Goal: Task Accomplishment & Management: Use online tool/utility

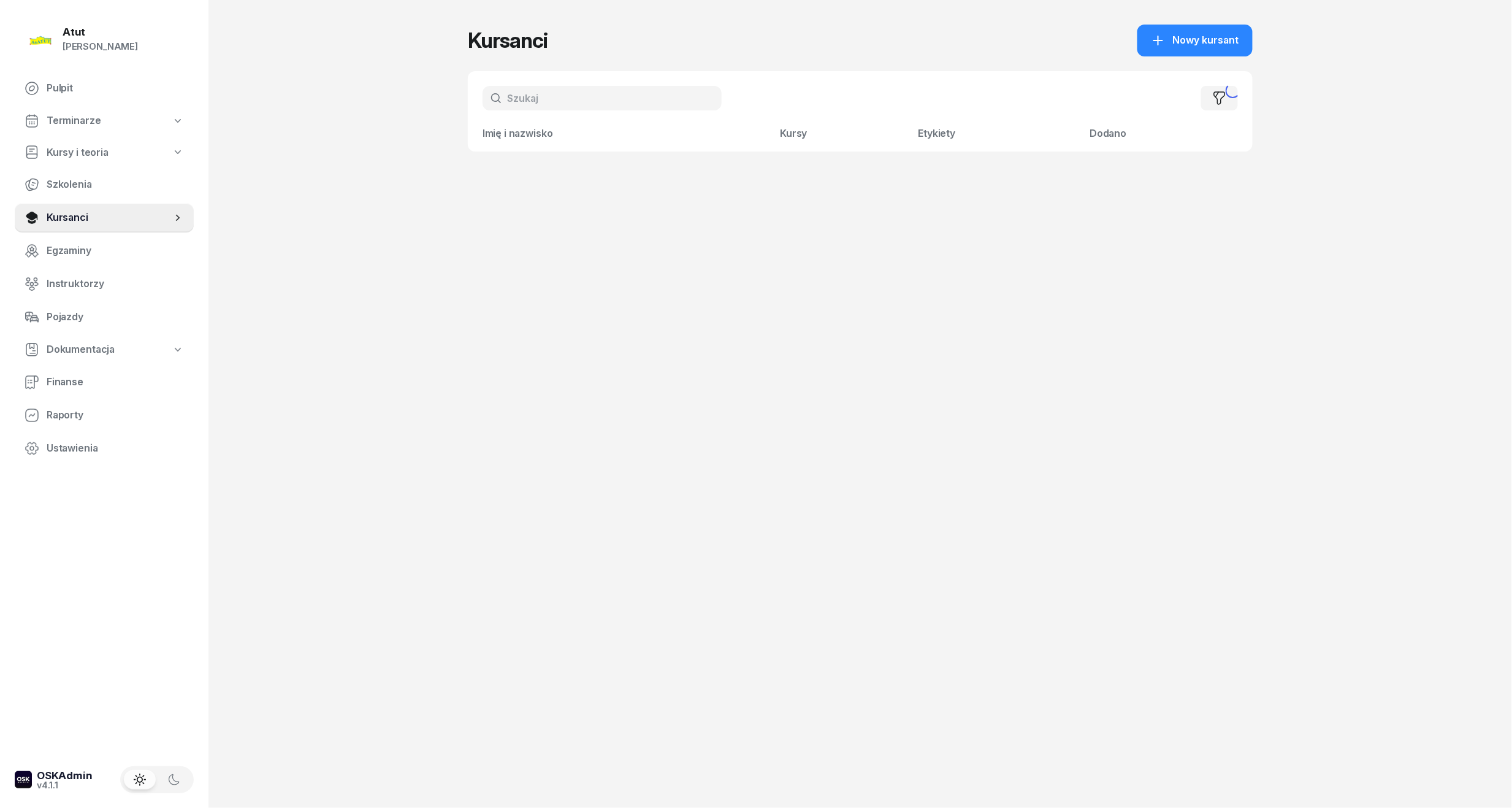
select select "createdAt-desc"
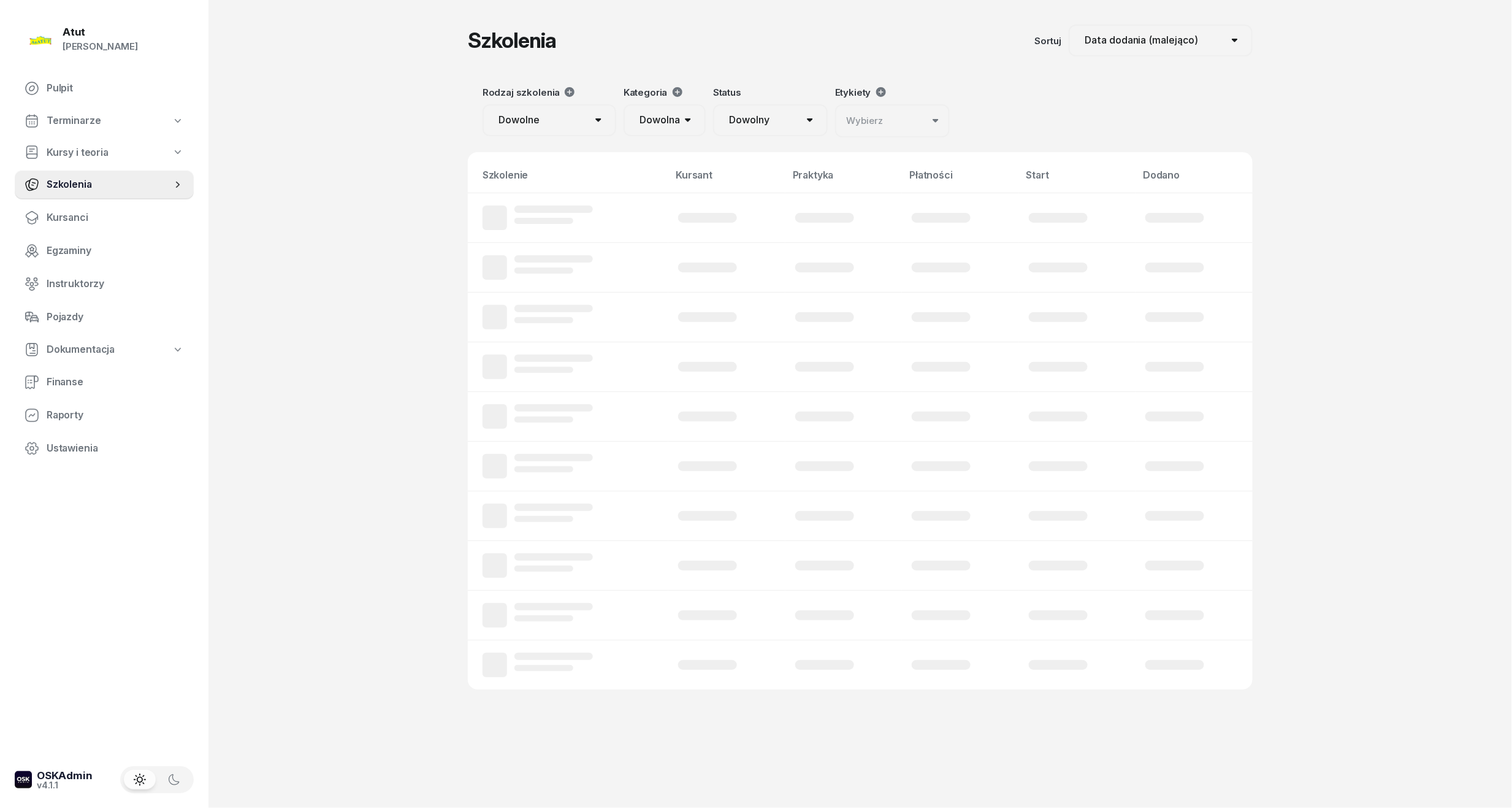
click at [82, 120] on span "Terminarze" at bounding box center [73, 120] width 54 height 16
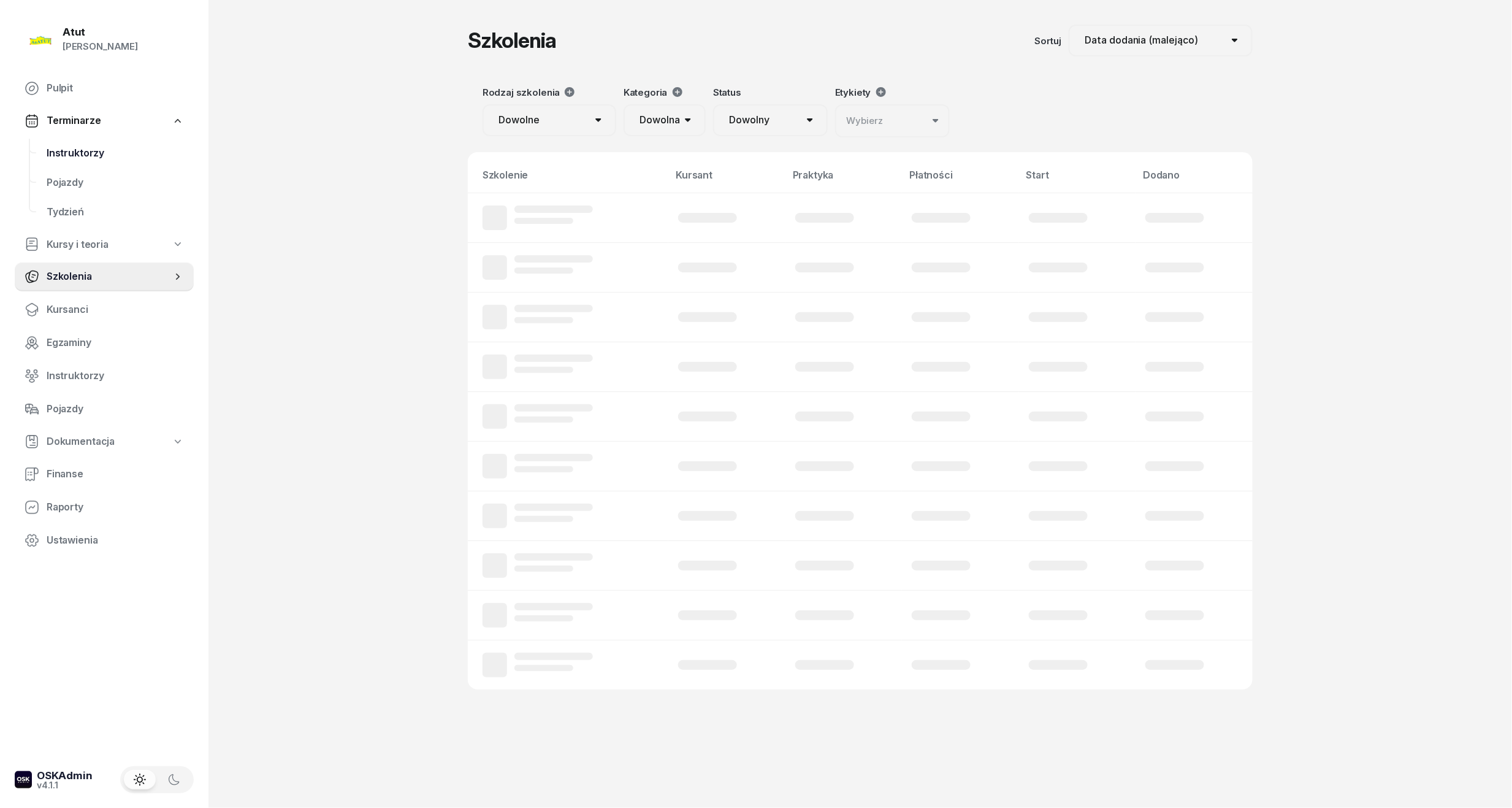
click at [88, 154] on span "Instruktorzy" at bounding box center [115, 152] width 138 height 16
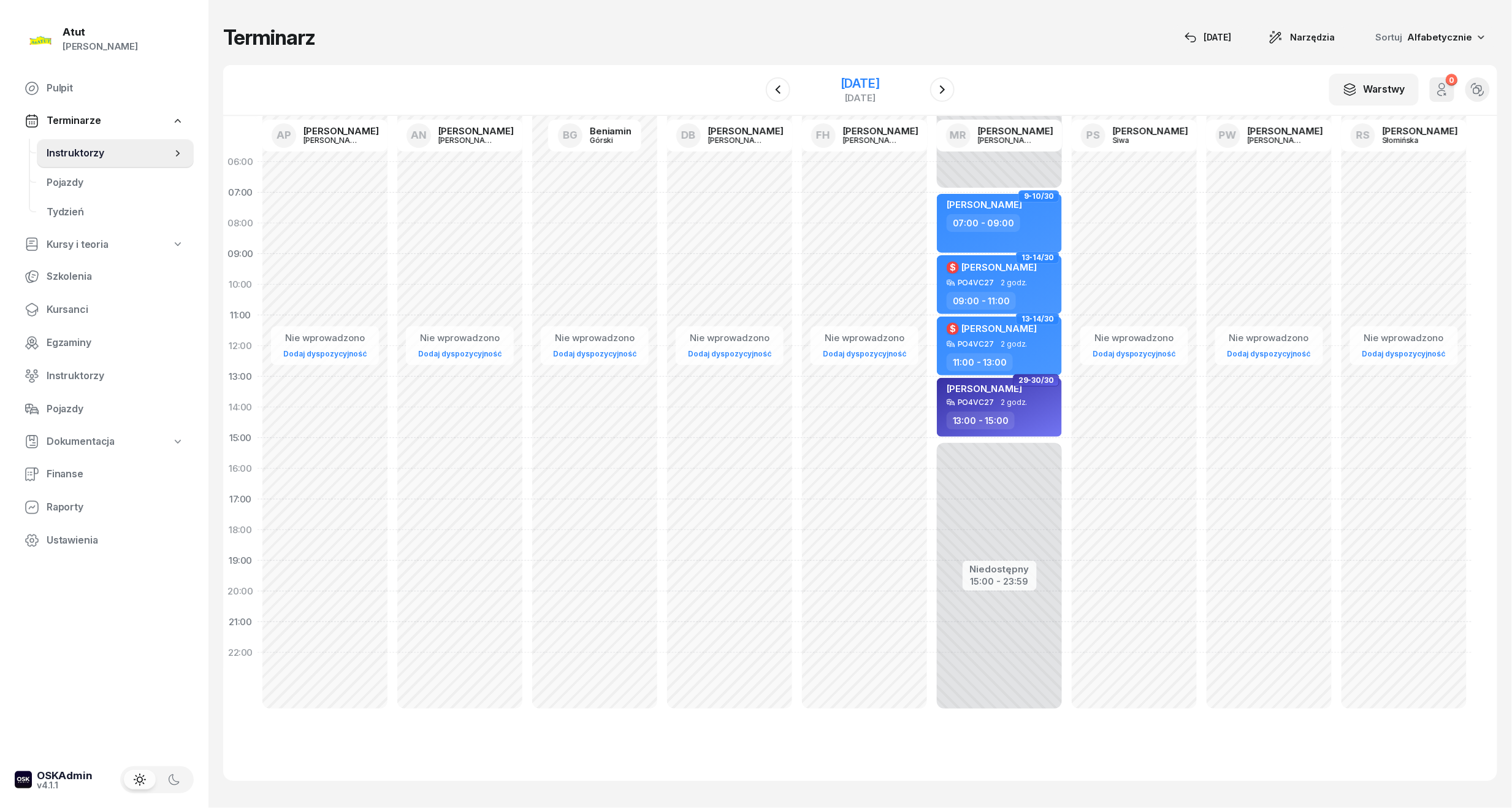
click at [841, 86] on div "[DATE]" at bounding box center [860, 83] width 39 height 12
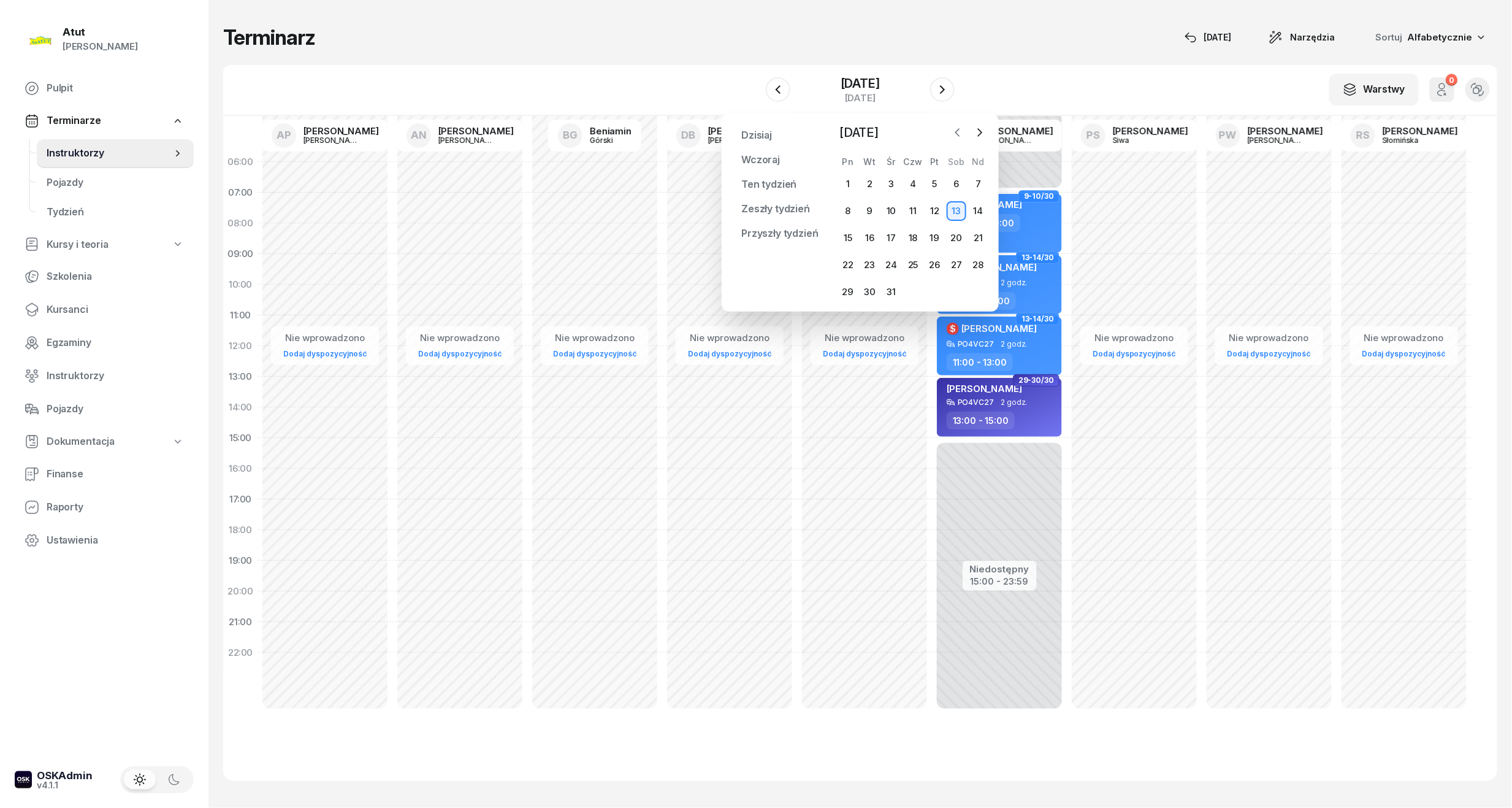
click at [952, 130] on icon "button" at bounding box center [958, 132] width 12 height 12
click at [849, 231] on div "13" at bounding box center [848, 238] width 20 height 20
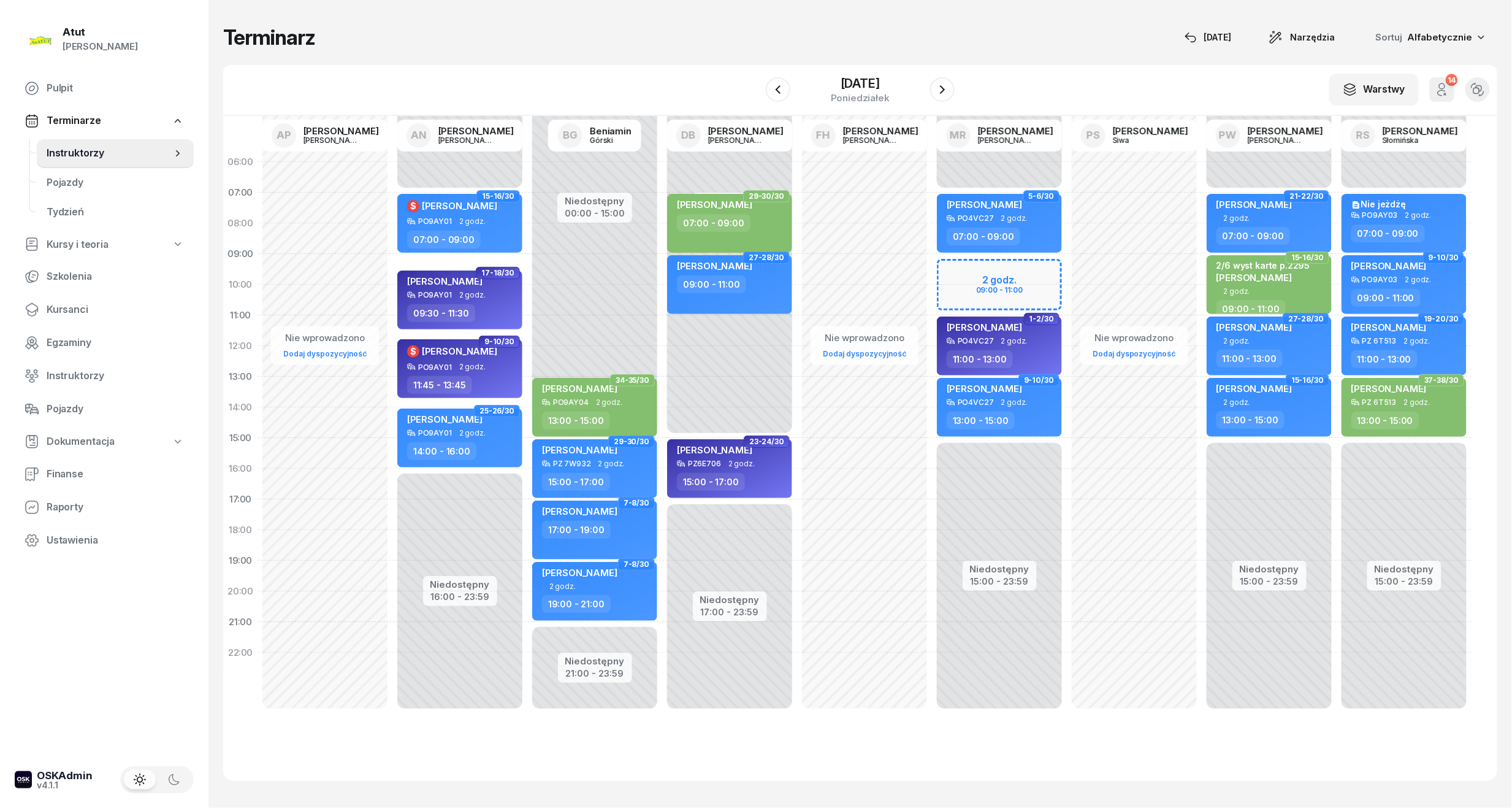
click at [1010, 282] on div "Niedostępny 00:00 - 07:00 Niedostępny 15:00 - 23:59 2 godz. 09:00 - 11:00 5-6/3…" at bounding box center [999, 438] width 135 height 583
select select "09"
select select "11"
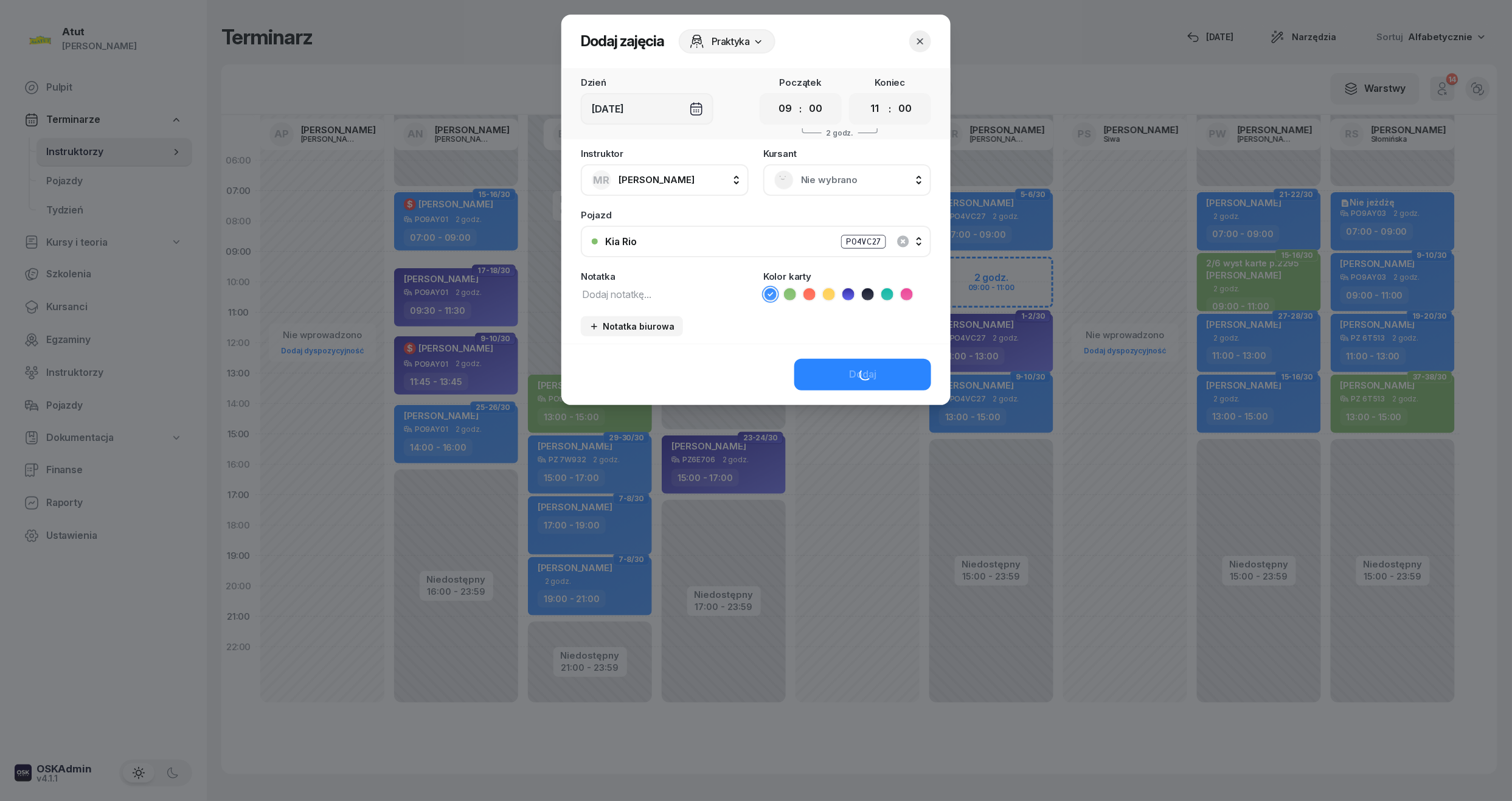
click at [819, 180] on span "Nie wybrano" at bounding box center [861, 179] width 119 height 15
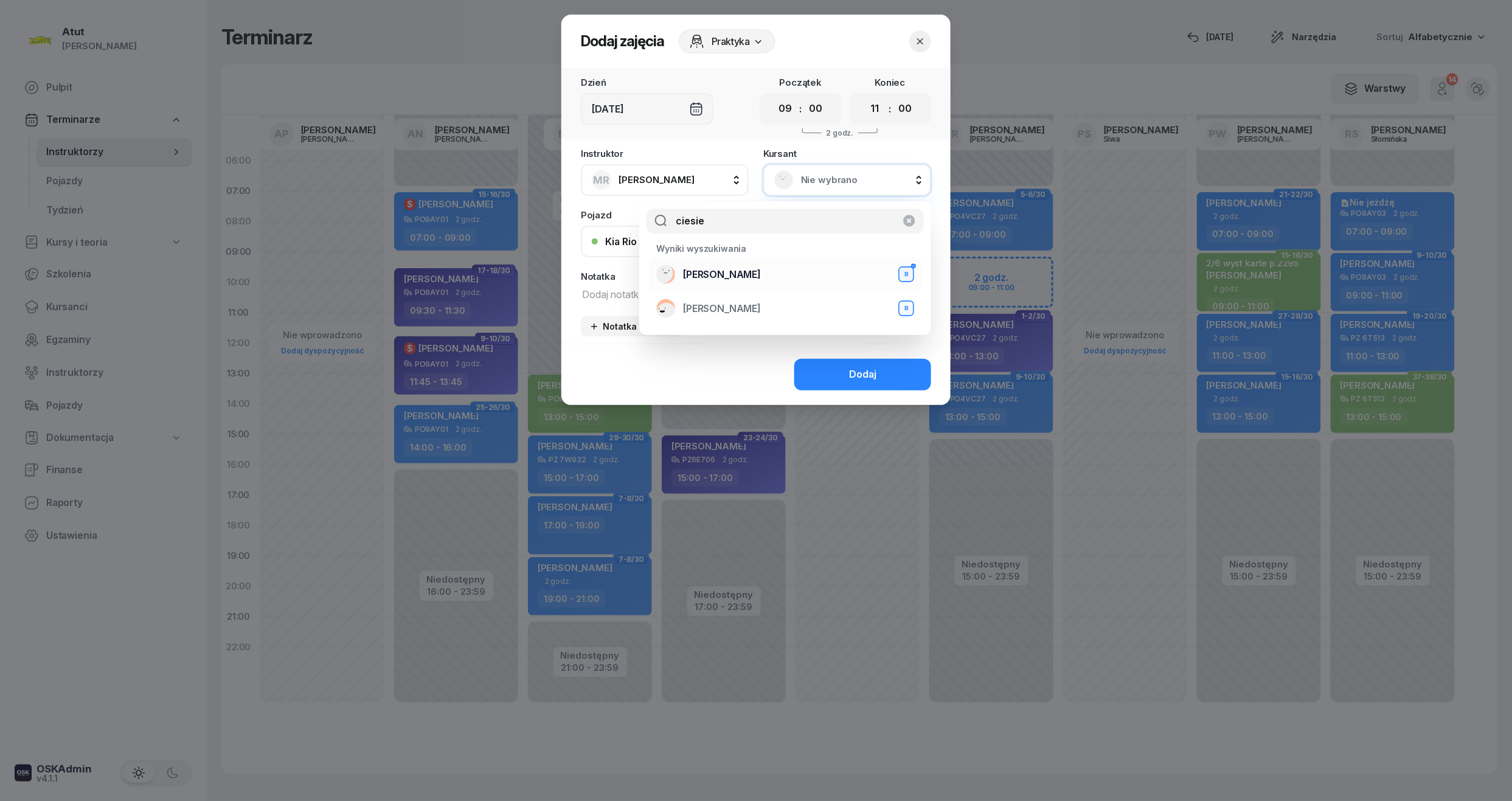
type input "ciesie"
click at [776, 270] on div "[PERSON_NAME] B" at bounding box center [785, 275] width 258 height 20
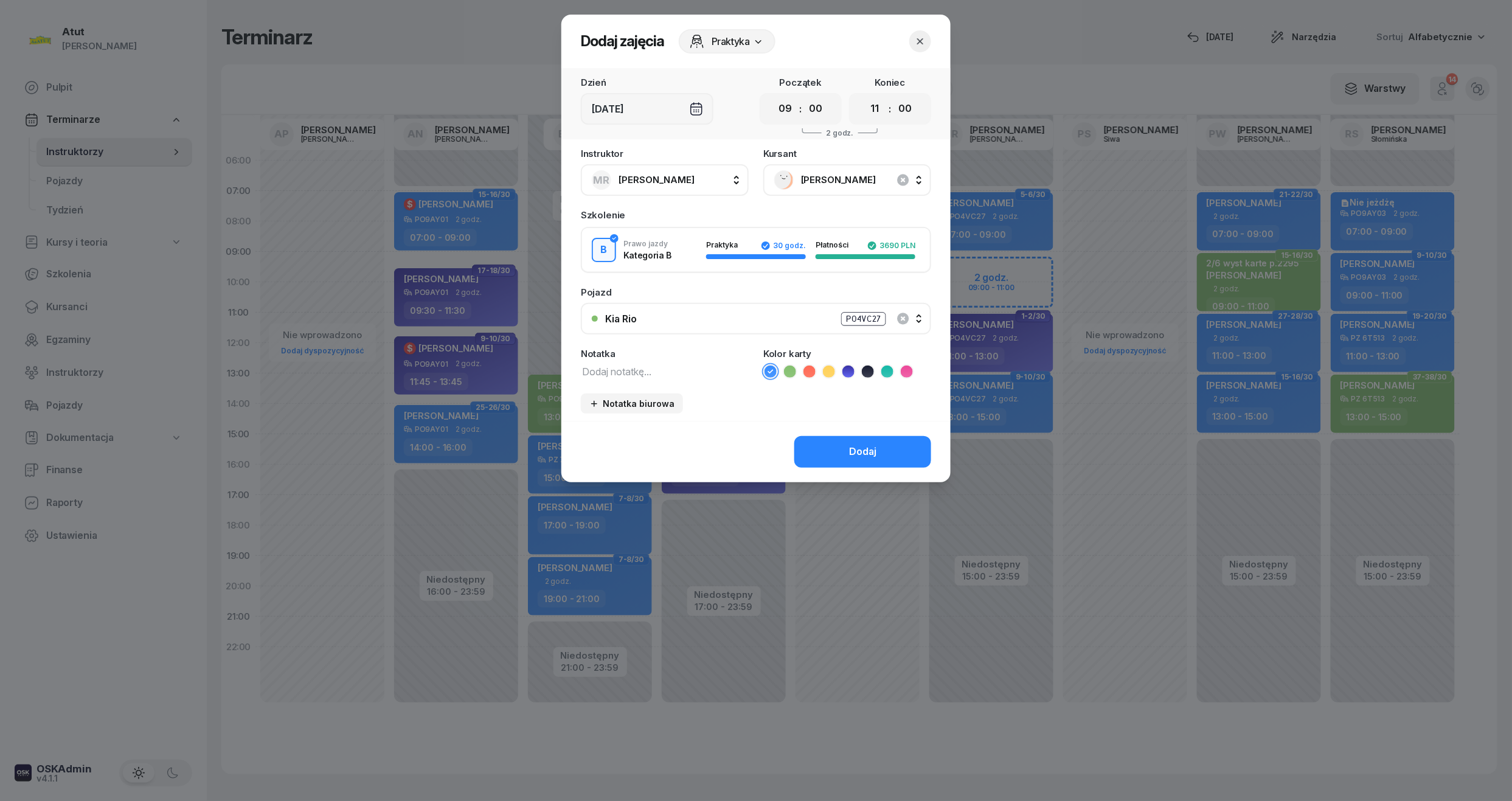
drag, startPoint x: 791, startPoint y: 371, endPoint x: 771, endPoint y: 375, distance: 20.4
click at [791, 371] on icon at bounding box center [789, 371] width 12 height 12
click at [613, 374] on textarea at bounding box center [665, 370] width 168 height 15
type textarea "2/2 wyst karte"
click at [893, 451] on button "Dodaj" at bounding box center [862, 451] width 137 height 32
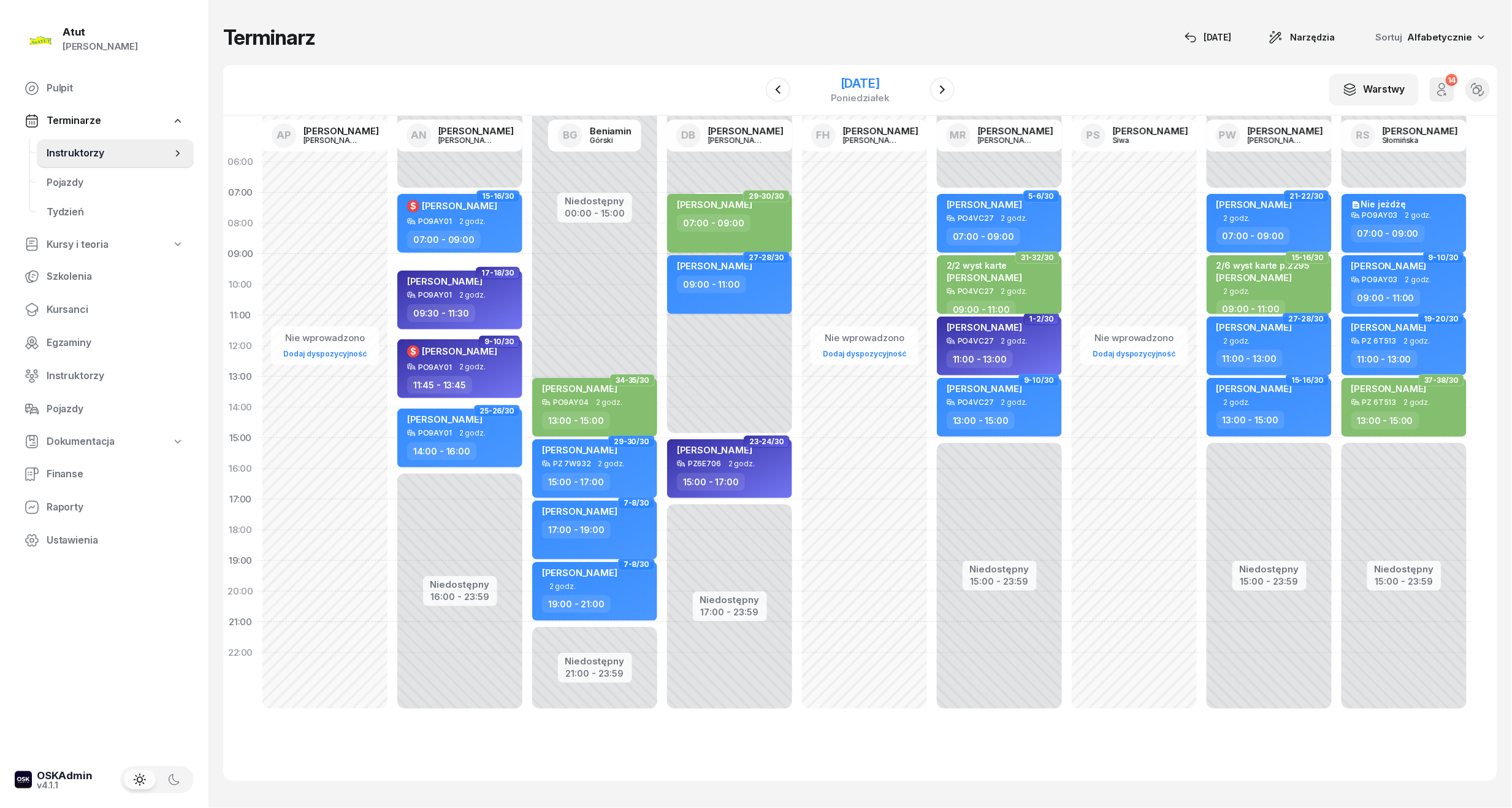
click at [878, 81] on div "[DATE]" at bounding box center [860, 83] width 59 height 12
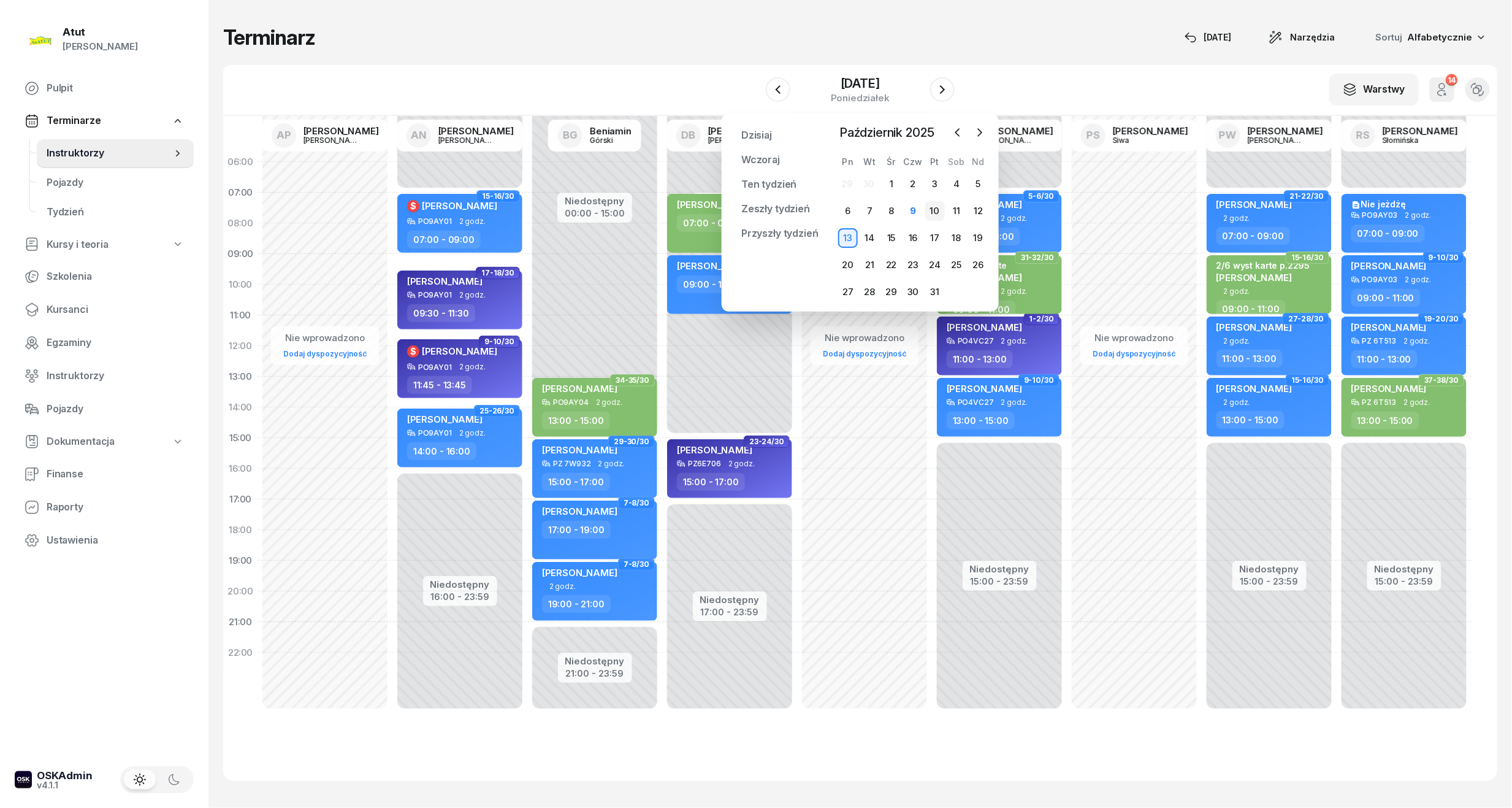
click at [936, 202] on div "10" at bounding box center [936, 212] width 20 height 20
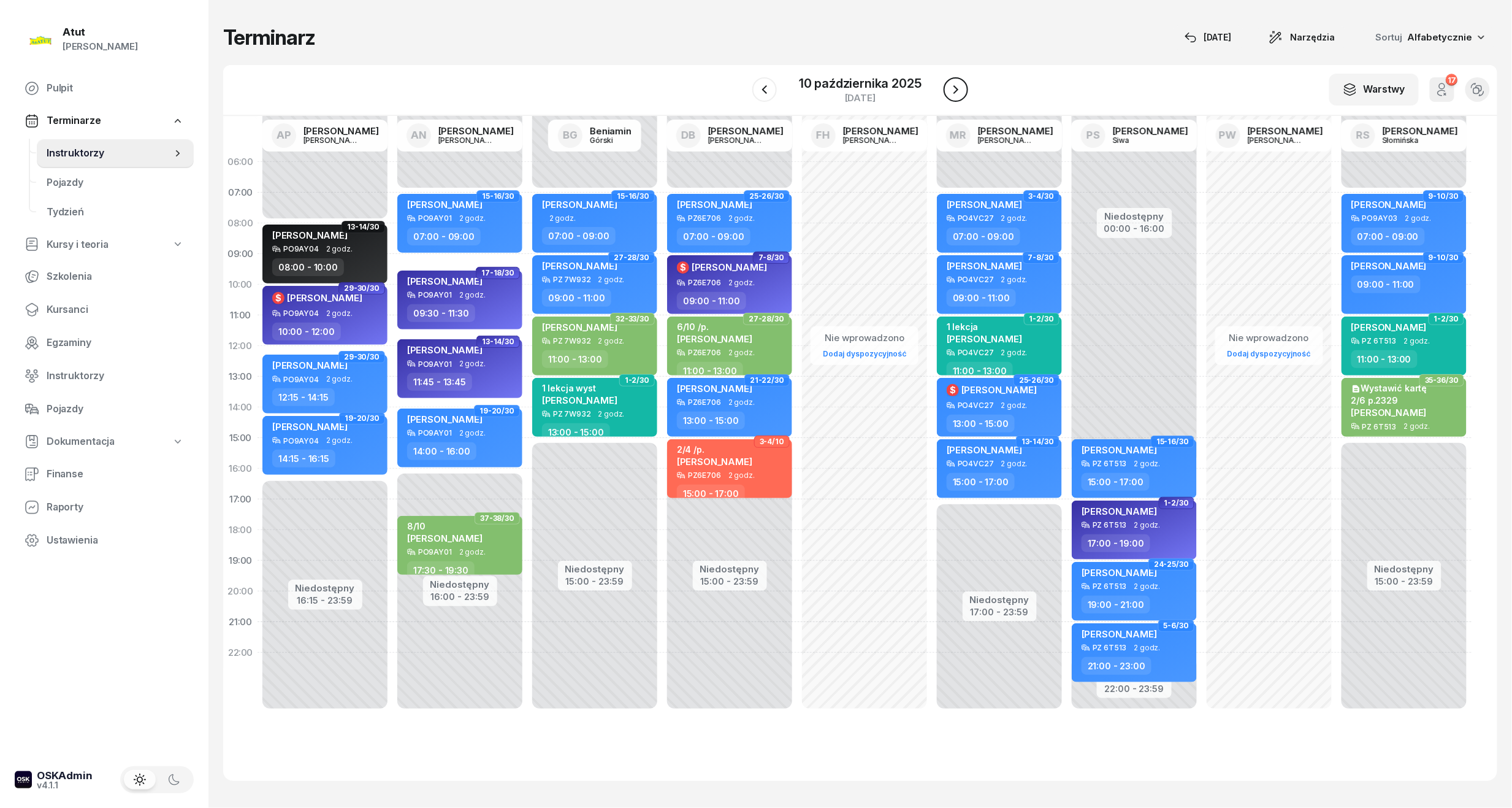
click at [965, 82] on button "button" at bounding box center [956, 89] width 25 height 25
click at [948, 85] on icon "button" at bounding box center [942, 89] width 15 height 15
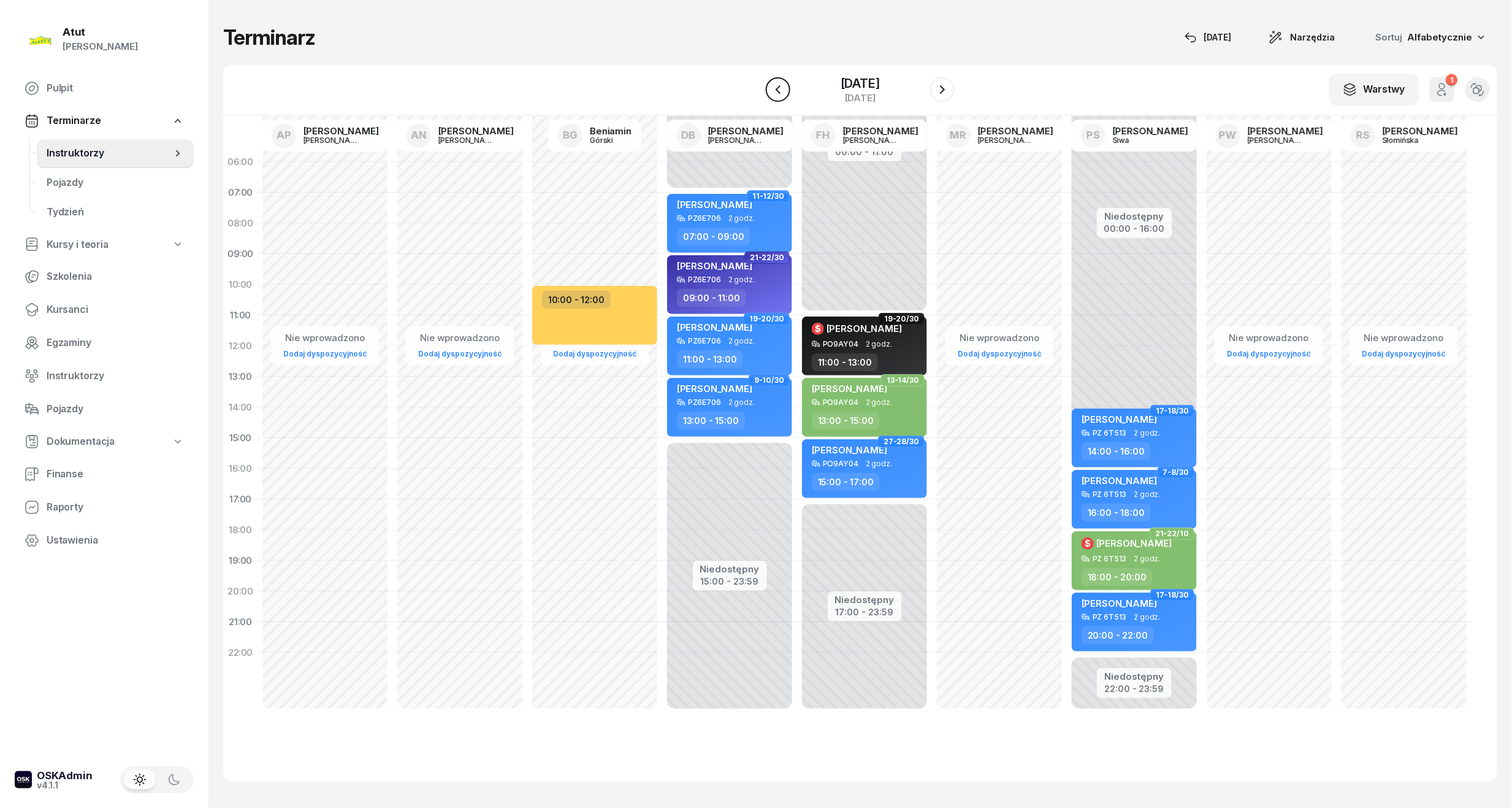
click at [771, 87] on icon "button" at bounding box center [778, 89] width 15 height 15
